Goal: Task Accomplishment & Management: Manage account settings

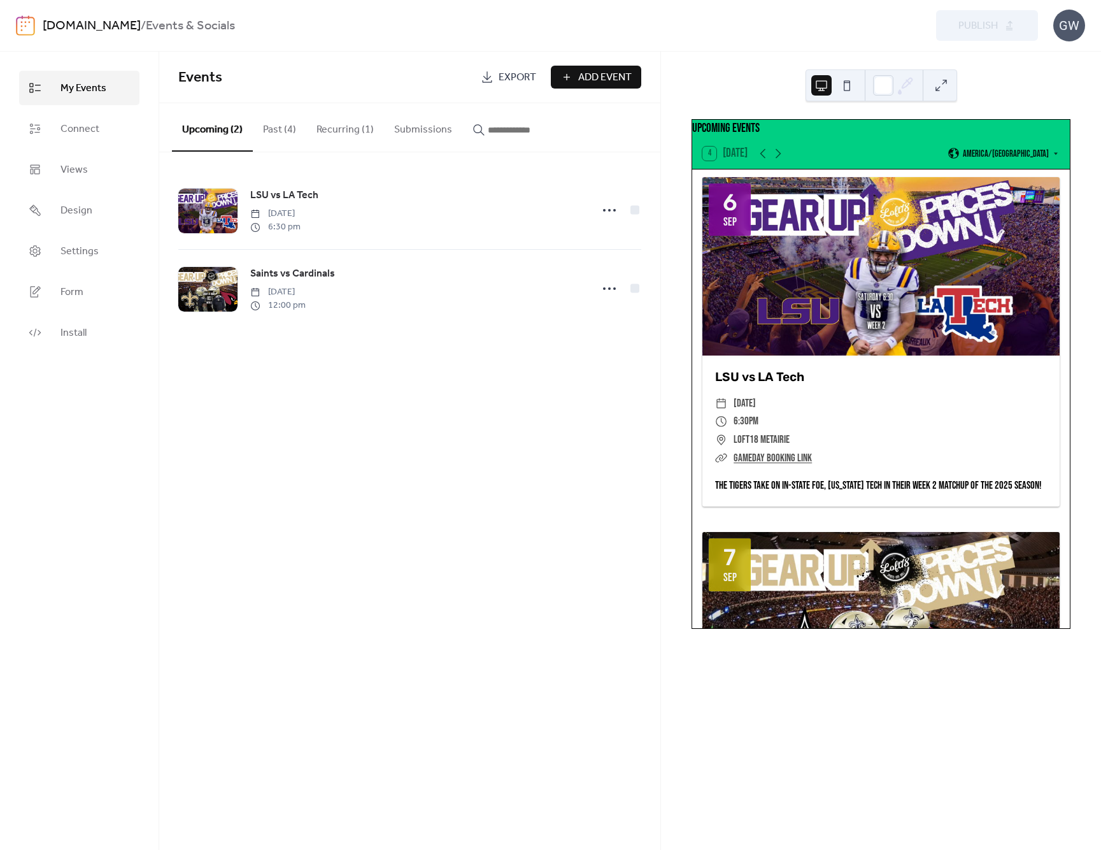
click at [111, 24] on link "[DOMAIN_NAME]" at bounding box center [92, 26] width 98 height 24
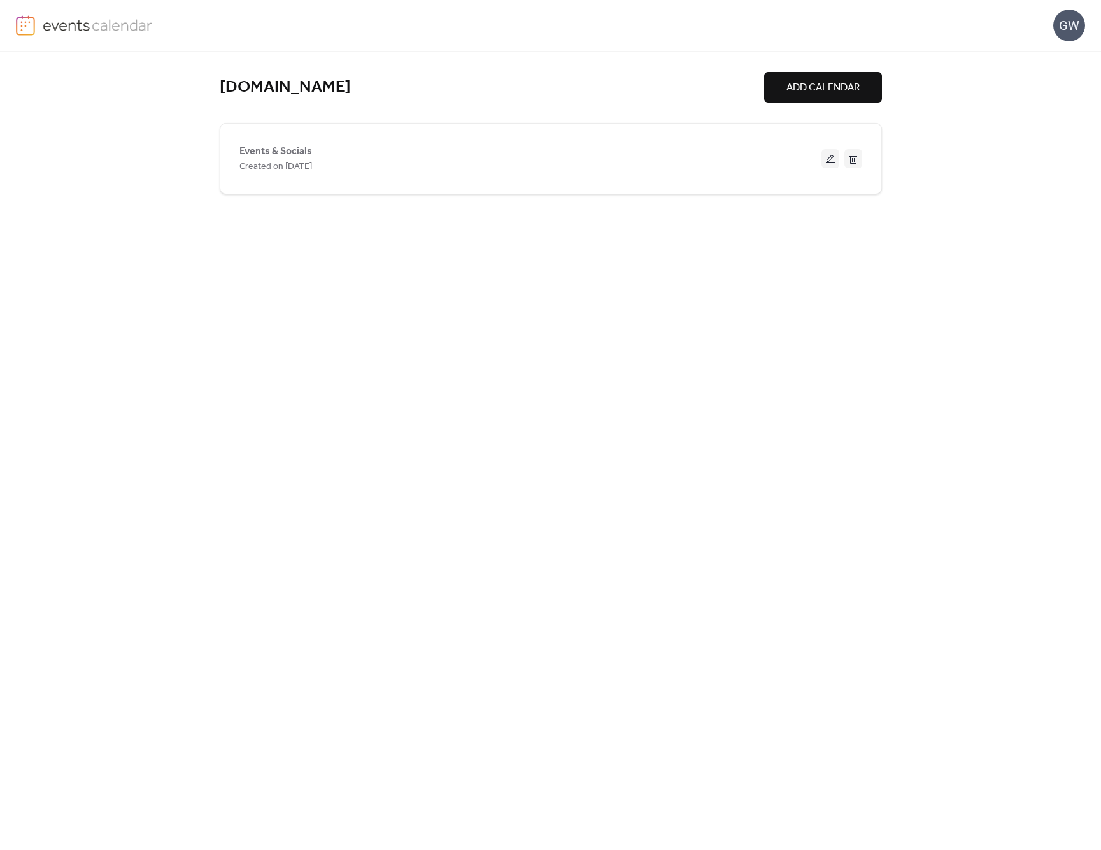
click at [1067, 21] on div "GW" at bounding box center [1069, 26] width 32 height 32
click at [1065, 78] on span "Contact Us" at bounding box center [1050, 82] width 50 height 15
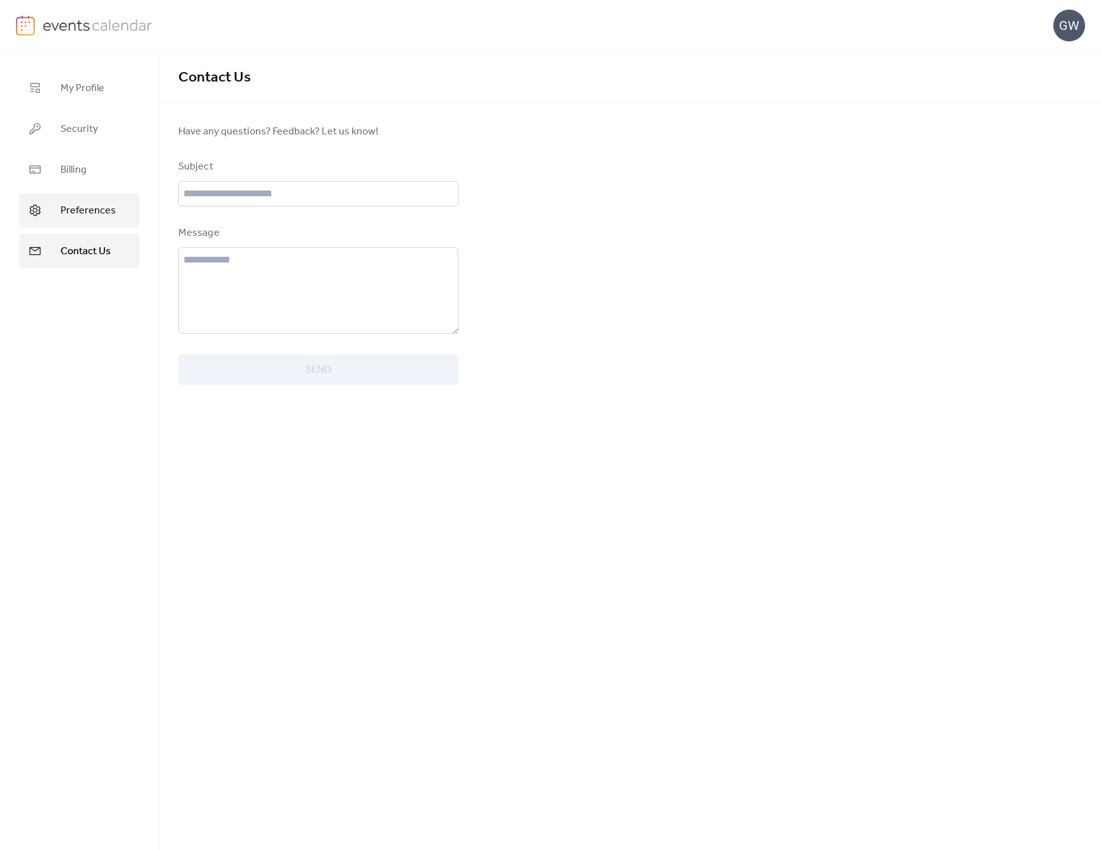
click at [120, 206] on link "Preferences" at bounding box center [79, 210] width 120 height 34
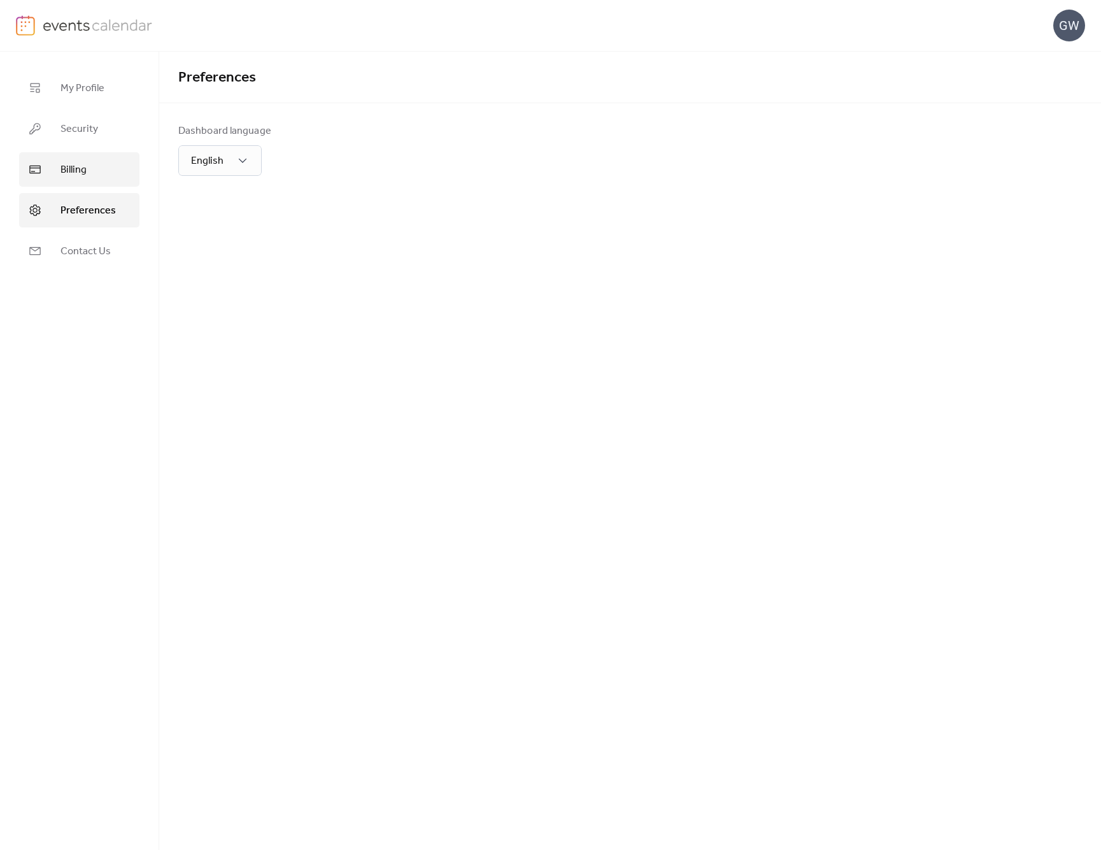
click at [94, 169] on link "Billing" at bounding box center [79, 169] width 120 height 34
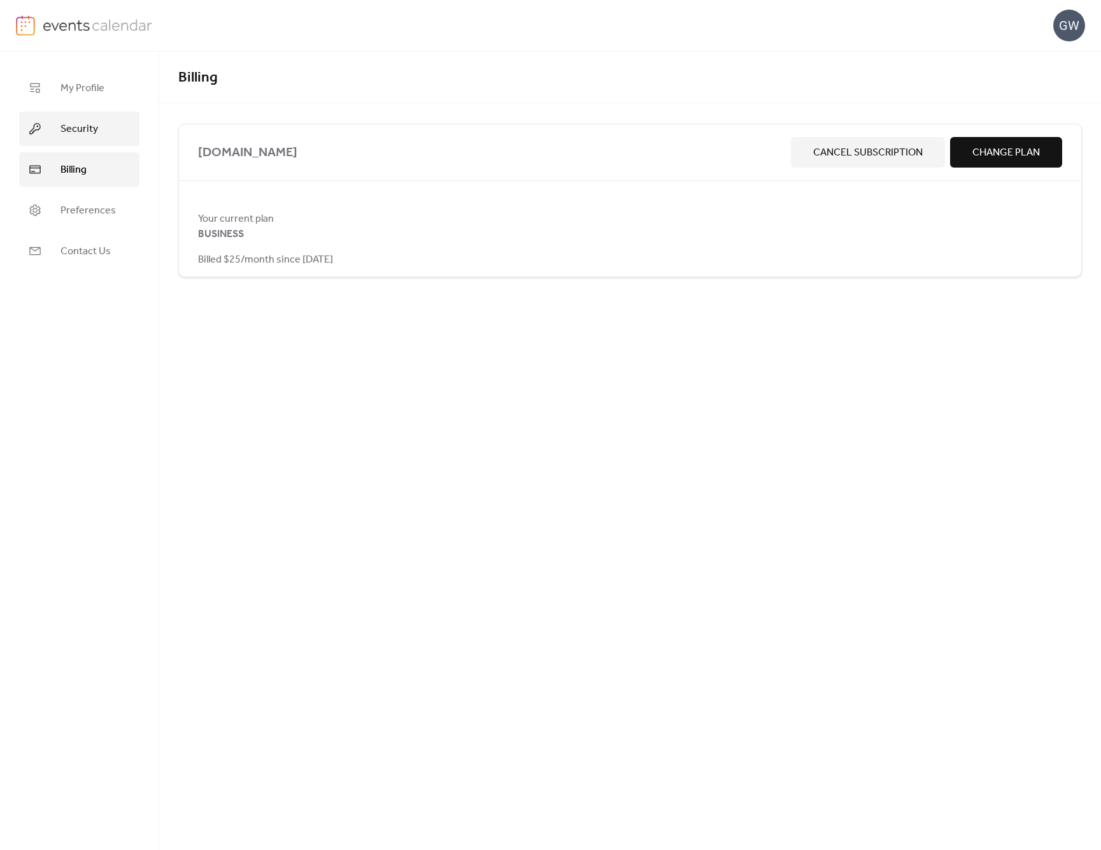
click at [94, 143] on link "Security" at bounding box center [79, 128] width 120 height 34
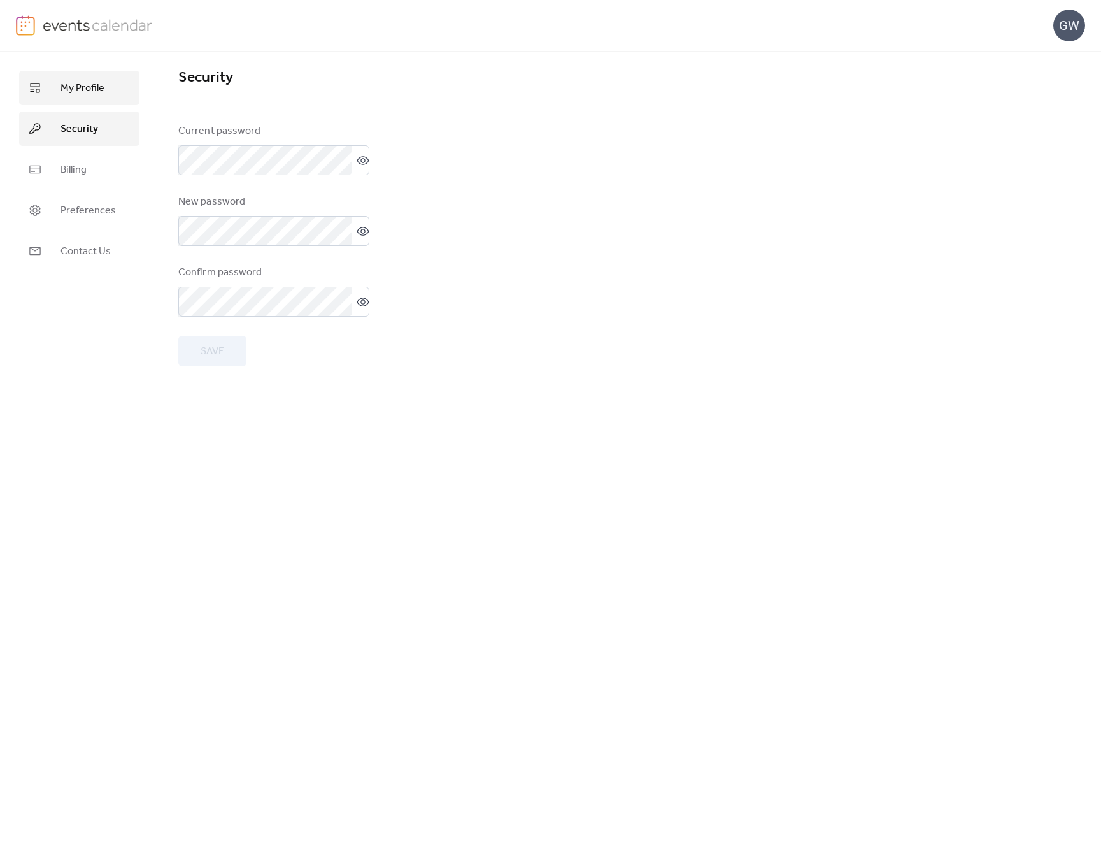
click at [103, 89] on span "My Profile" at bounding box center [82, 88] width 44 height 15
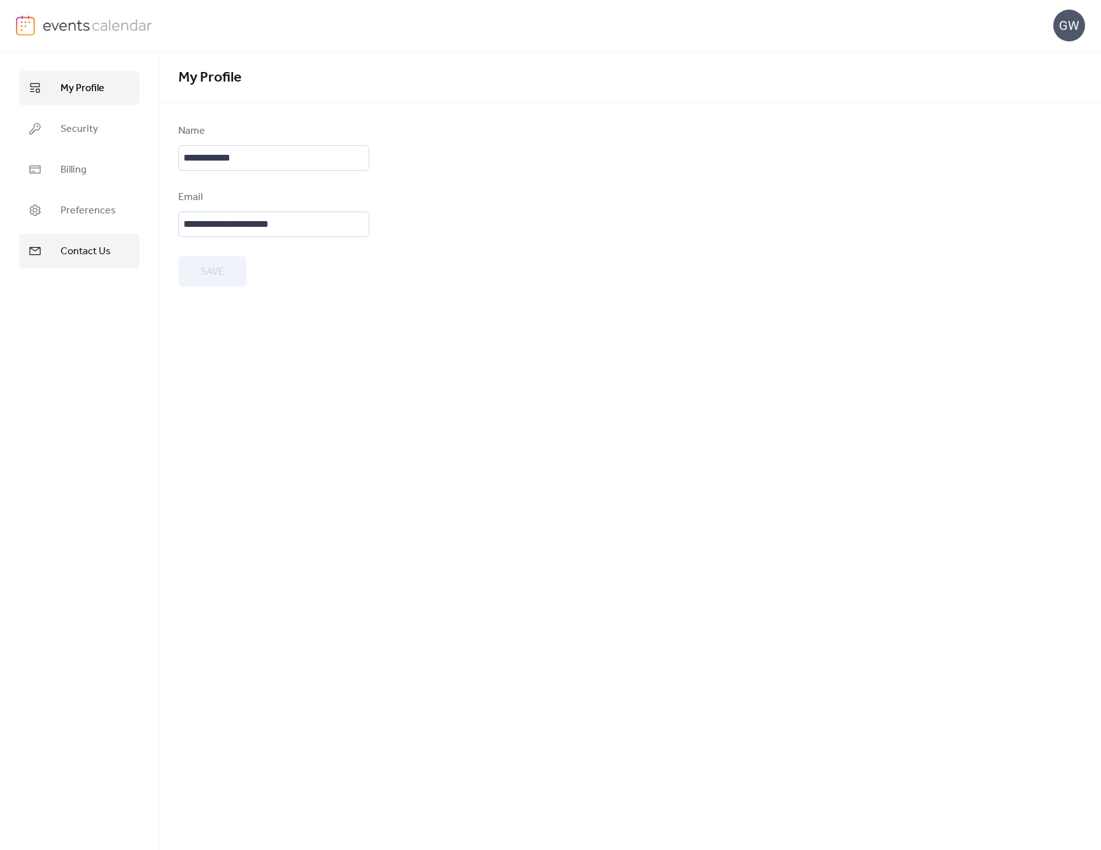
click at [102, 247] on span "Contact Us" at bounding box center [85, 251] width 50 height 15
